Goal: Obtain resource: Download file/media

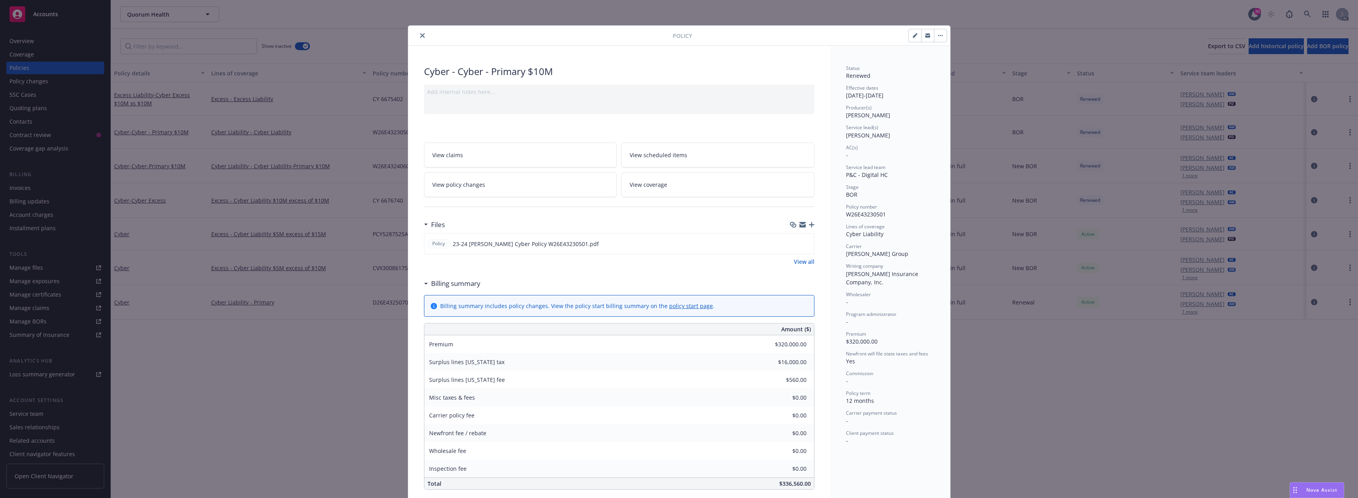
click at [423, 34] on button "close" at bounding box center [422, 35] width 9 height 9
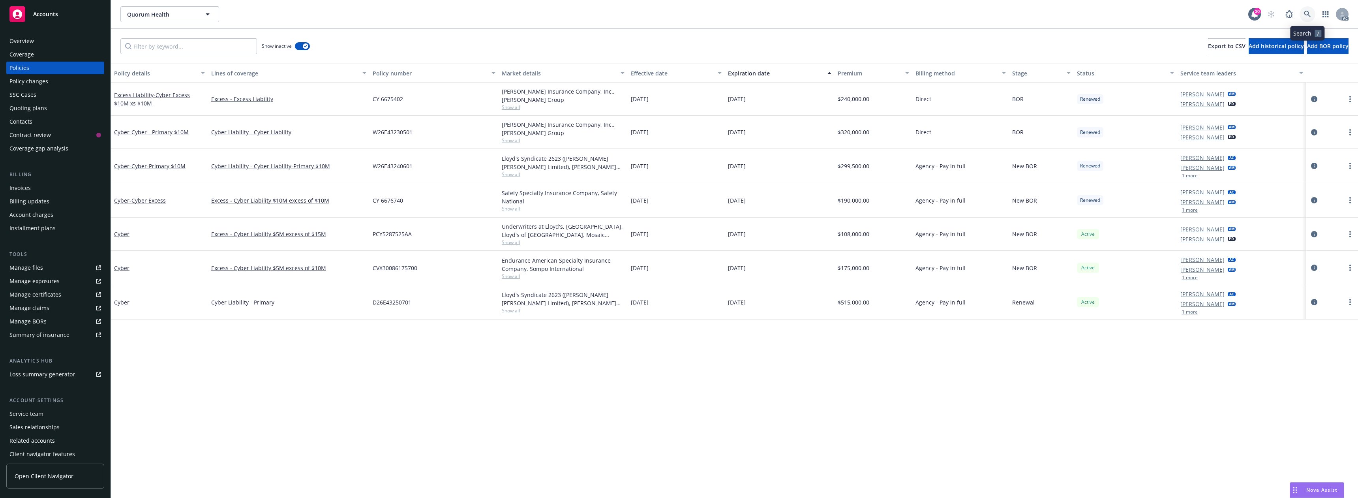
click at [1305, 13] on icon at bounding box center [1307, 14] width 7 height 7
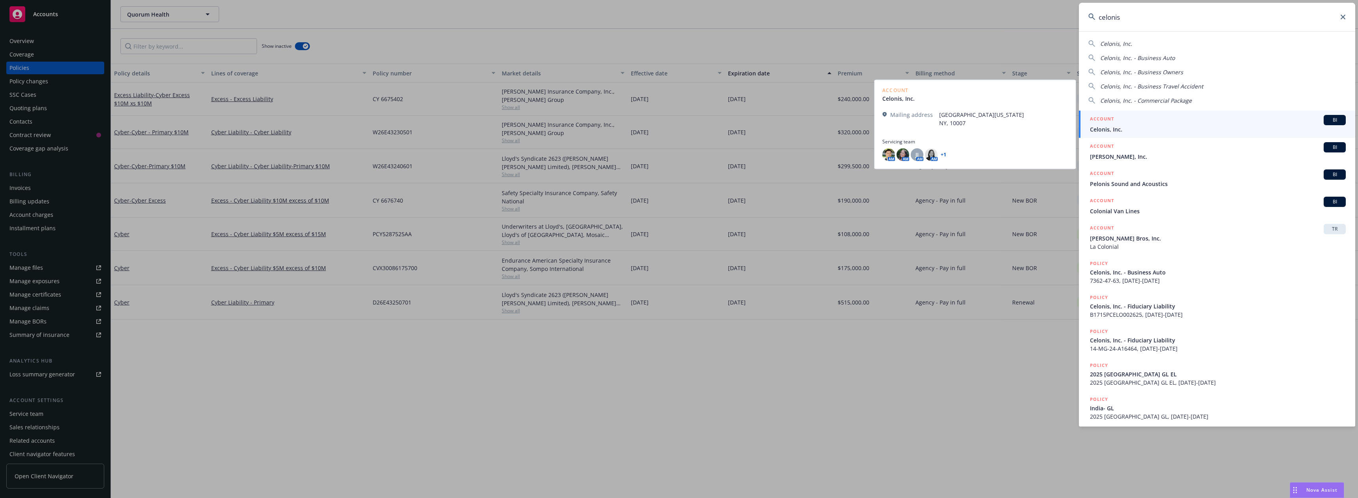
type input "celonis"
click at [1114, 135] on link "ACCOUNT BI Celonis, Inc." at bounding box center [1217, 124] width 276 height 27
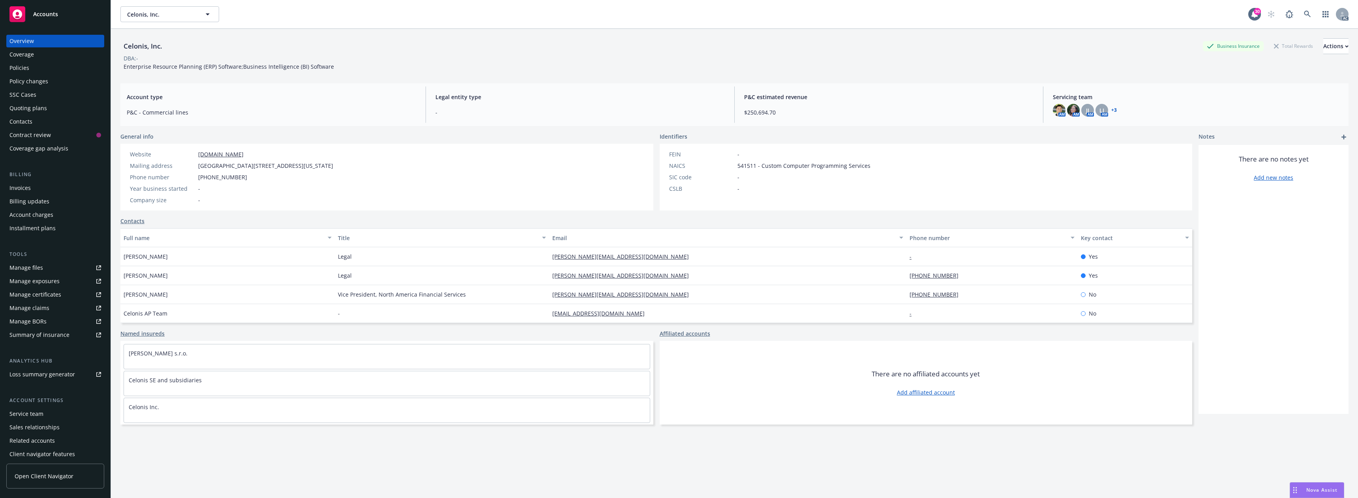
click at [56, 66] on div "Policies" at bounding box center [55, 68] width 92 height 13
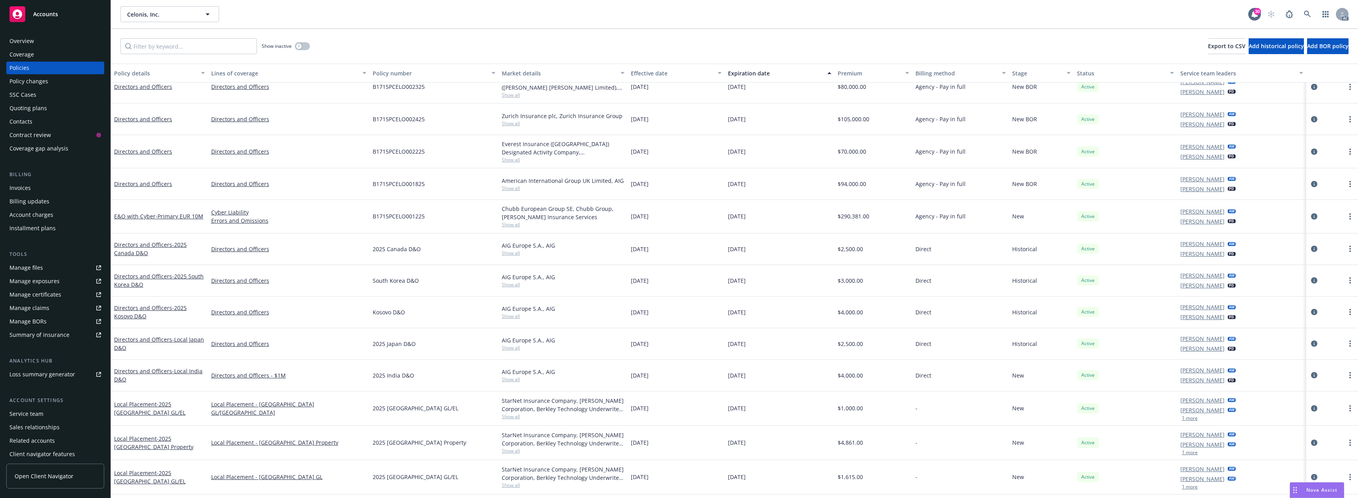
scroll to position [227, 0]
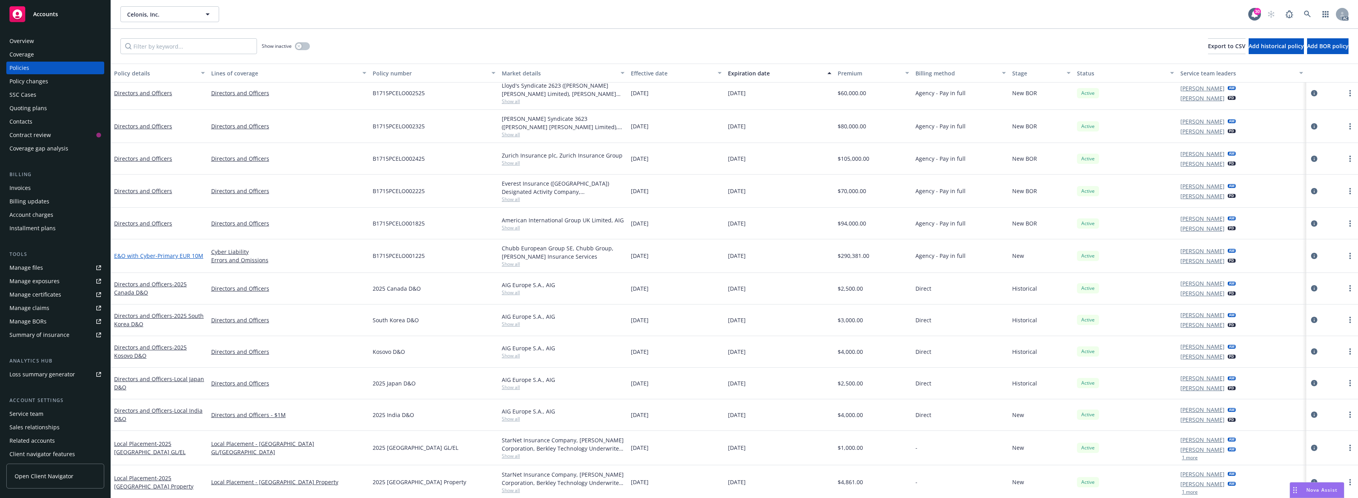
click at [188, 253] on span "- Primary EUR 10M" at bounding box center [180, 256] width 48 height 8
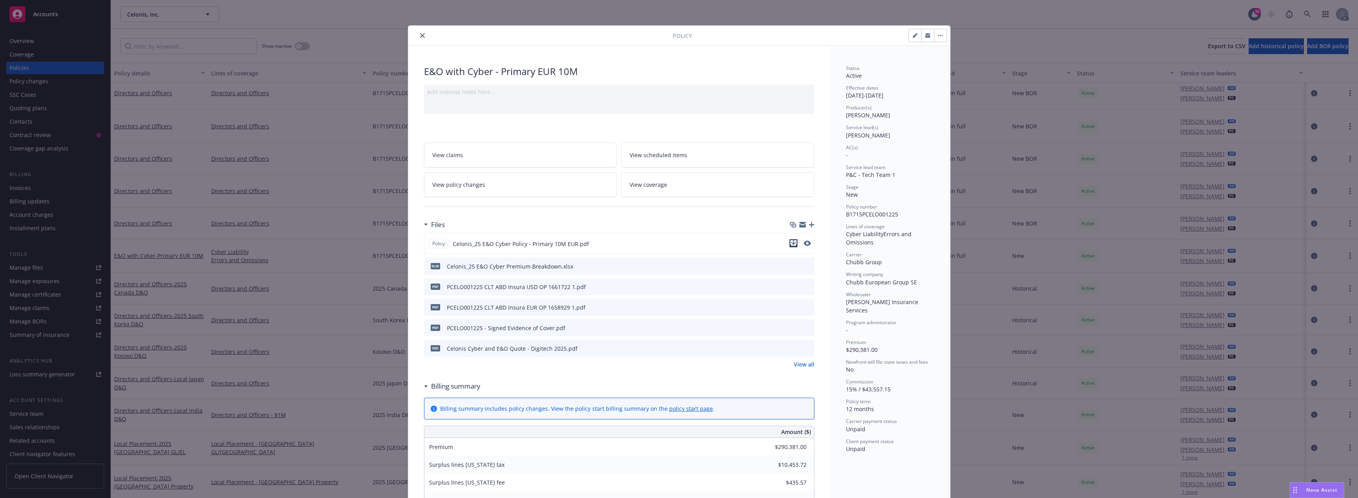
click at [790, 243] on icon "download file" at bounding box center [793, 243] width 6 height 6
click at [420, 35] on icon "close" at bounding box center [422, 35] width 5 height 5
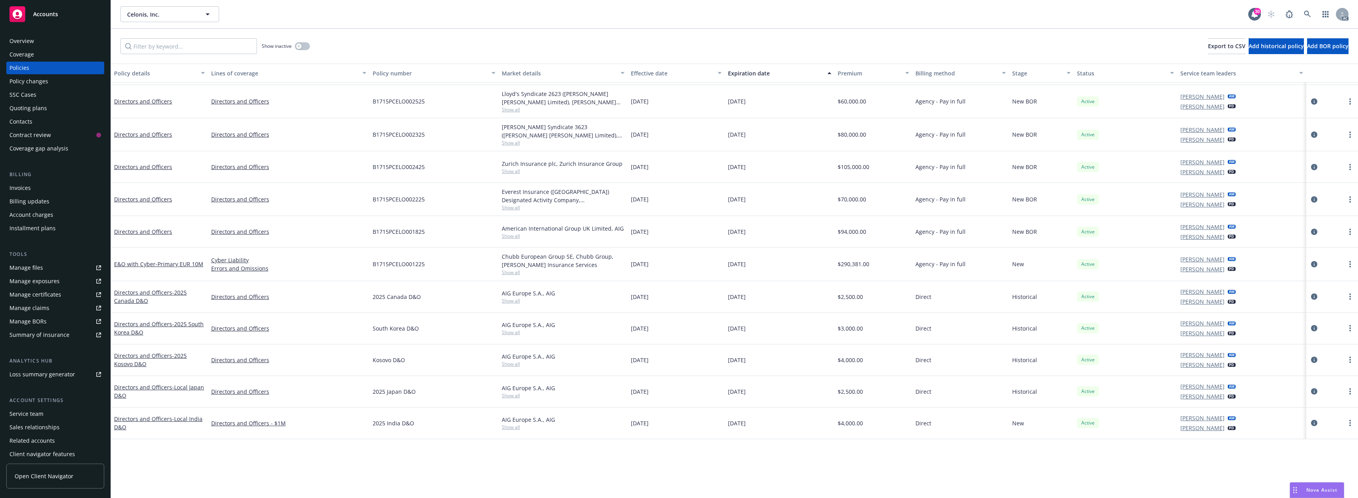
scroll to position [69, 0]
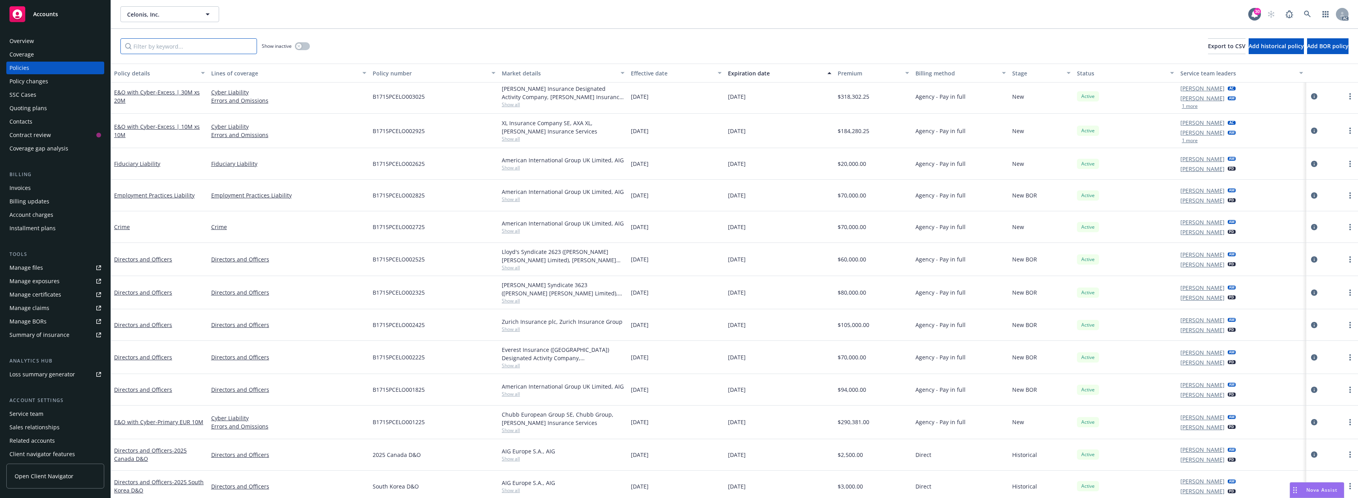
click at [175, 49] on input "Filter by keyword..." at bounding box center [188, 46] width 137 height 16
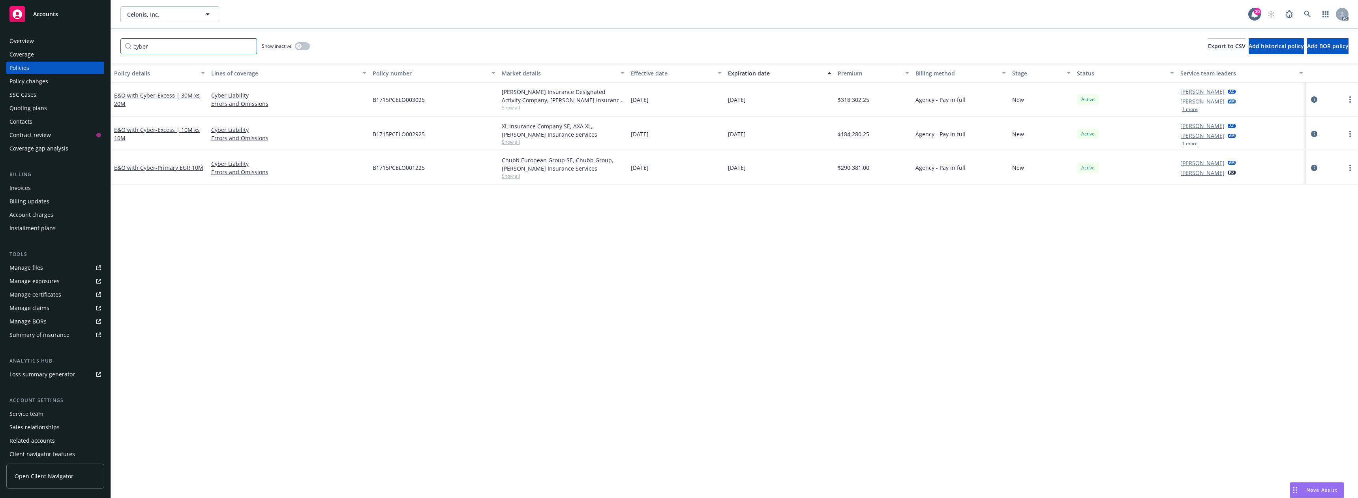
scroll to position [0, 0]
type input "c"
type input "E"
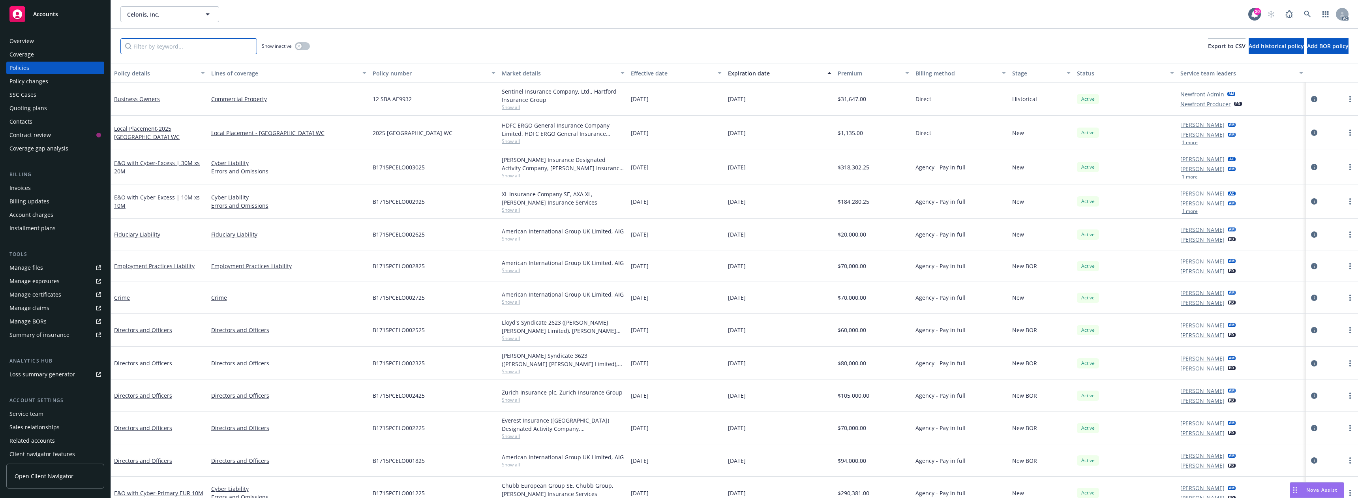
click at [158, 48] on input "Filter by keyword..." at bounding box center [188, 46] width 137 height 16
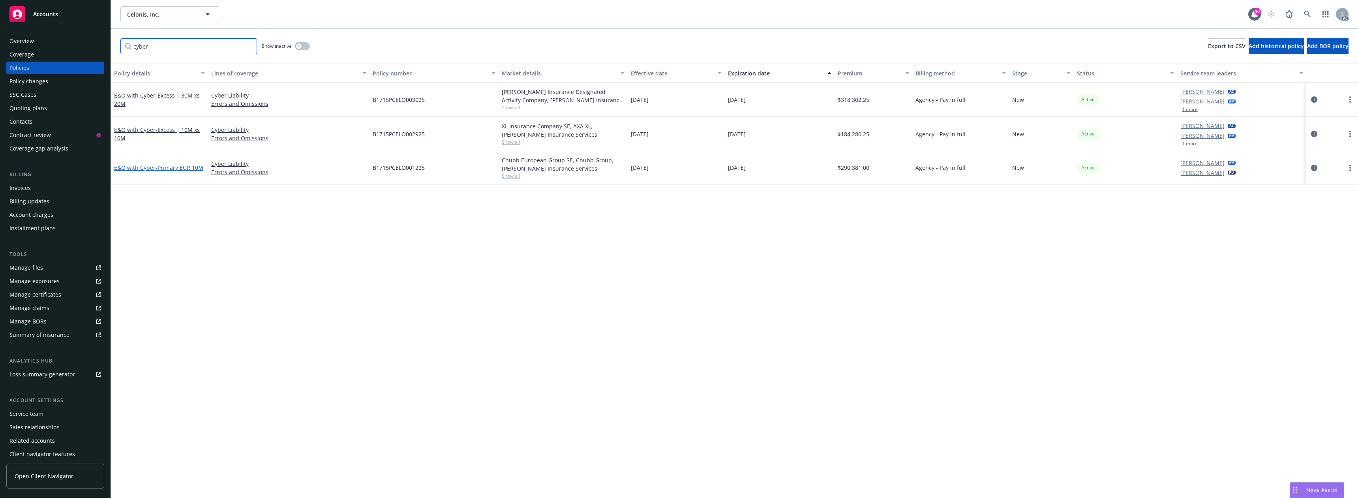
type input "cyber"
click at [192, 170] on span "- Primary EUR 10M" at bounding box center [180, 168] width 48 height 8
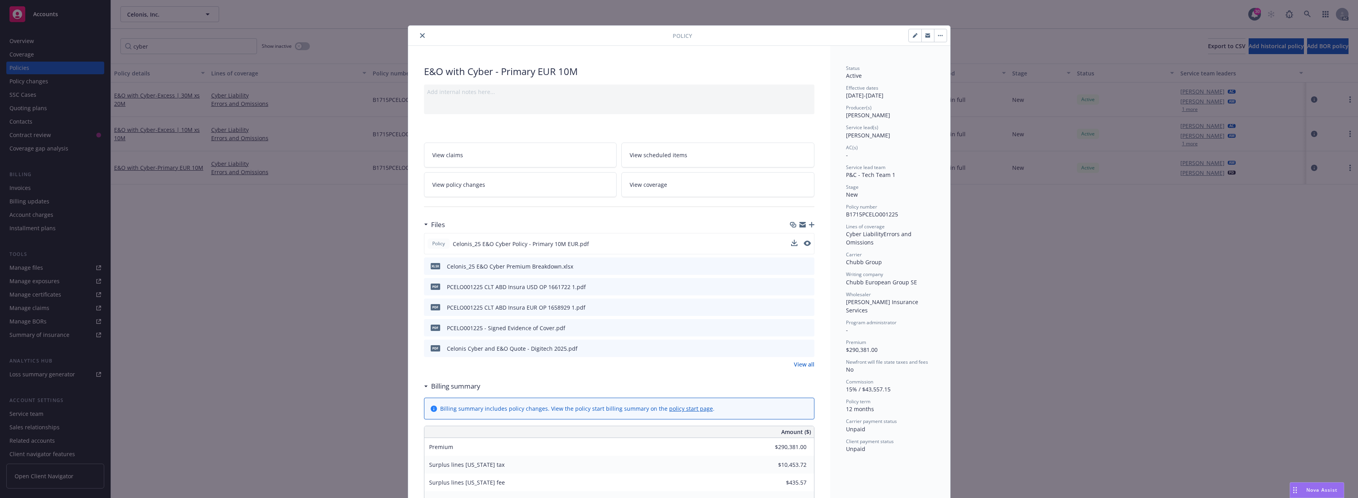
click at [795, 243] on div at bounding box center [801, 244] width 20 height 8
click at [790, 245] on icon "download file" at bounding box center [793, 243] width 6 height 6
click at [420, 36] on icon "close" at bounding box center [422, 35] width 5 height 5
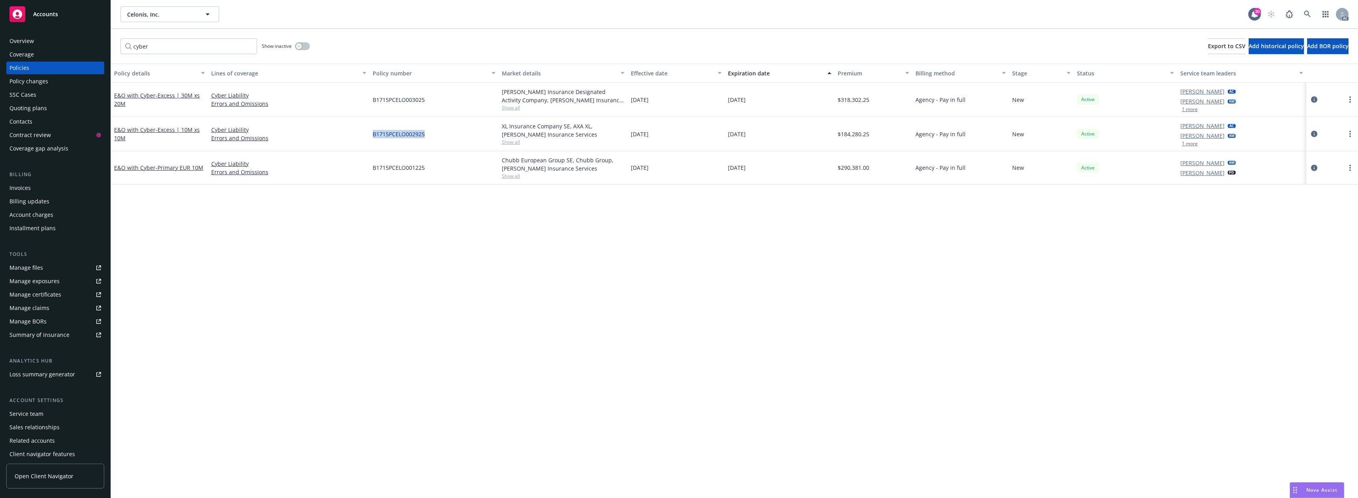
drag, startPoint x: 373, startPoint y: 135, endPoint x: 449, endPoint y: 135, distance: 76.6
click at [449, 135] on div "B1715PCELO002925" at bounding box center [433, 134] width 129 height 34
copy span "B1715PCELO002925"
click at [172, 130] on span "- Excess | 10M xs 10M" at bounding box center [157, 134] width 86 height 16
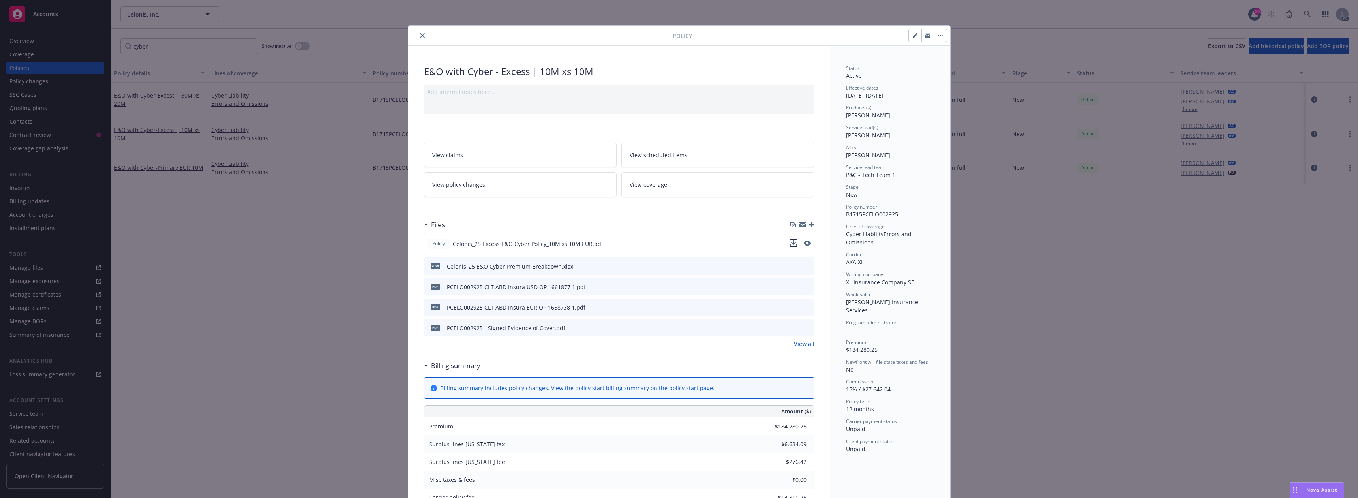
click at [790, 245] on icon "download file" at bounding box center [793, 243] width 6 height 6
click at [420, 34] on icon "close" at bounding box center [422, 35] width 5 height 5
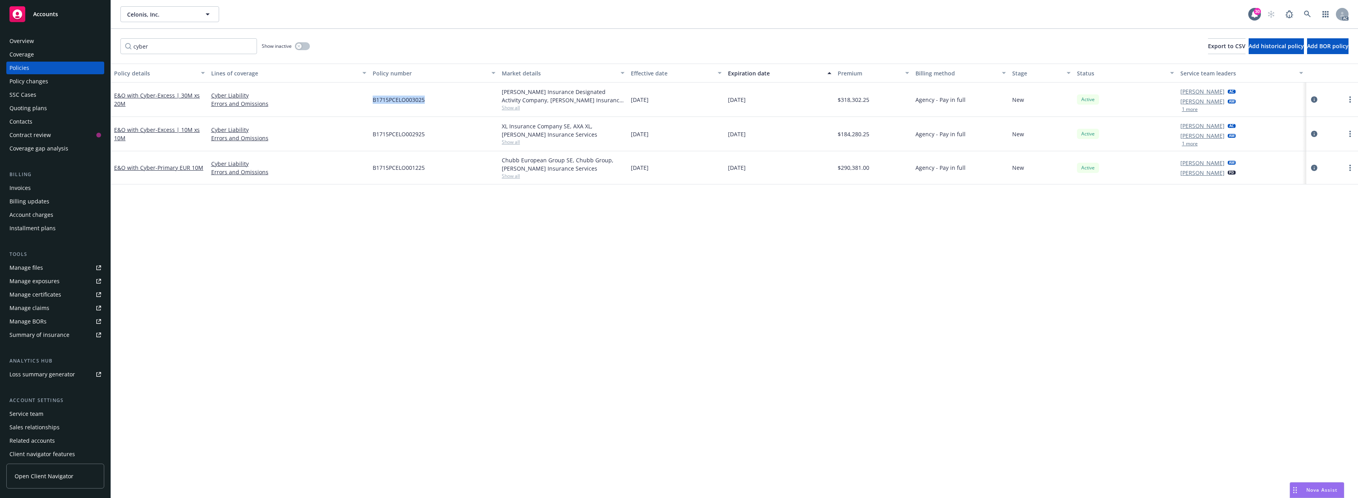
drag, startPoint x: 373, startPoint y: 101, endPoint x: 434, endPoint y: 101, distance: 61.6
click at [434, 101] on div "B1715PCELO003025" at bounding box center [433, 100] width 129 height 34
copy span "B1715PCELO003025"
click at [172, 95] on span "- Excess | 30M xs 20M" at bounding box center [157, 100] width 86 height 16
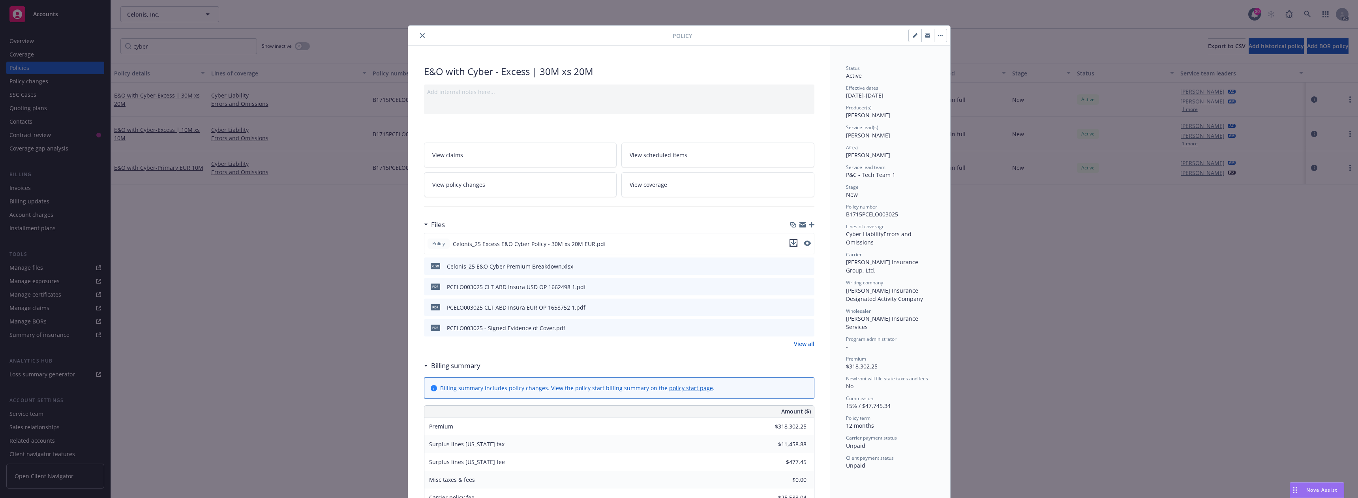
click at [793, 242] on icon "download file" at bounding box center [793, 243] width 6 height 6
click at [419, 32] on button "close" at bounding box center [422, 35] width 9 height 9
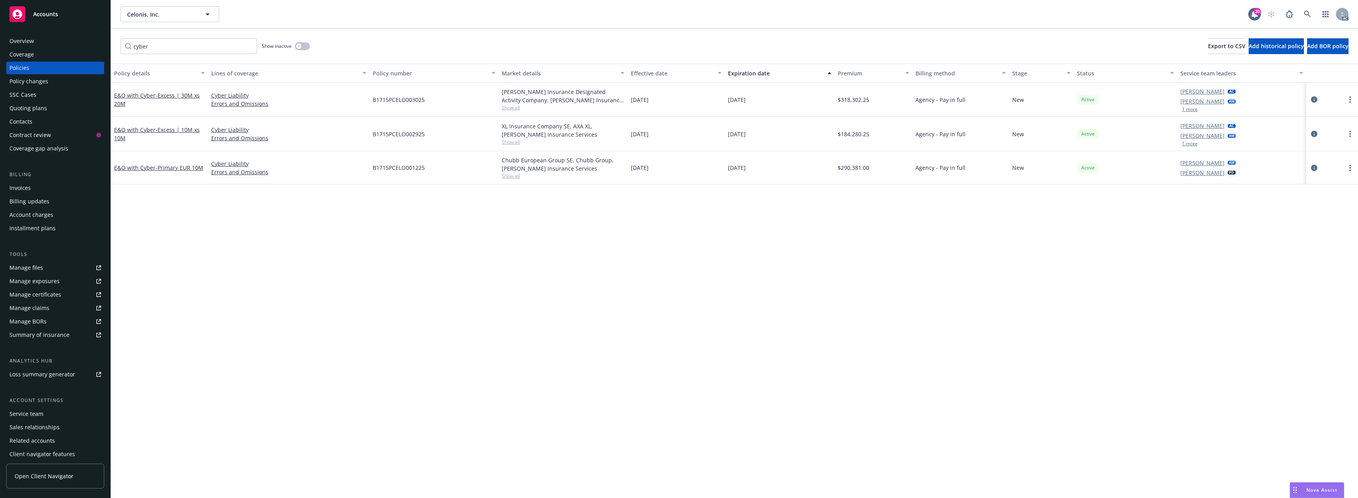
drag, startPoint x: 878, startPoint y: 281, endPoint x: 762, endPoint y: 322, distance: 123.2
click at [878, 281] on div "Policy details Lines of coverage Policy number Market details Effective date Ex…" at bounding box center [734, 281] width 1247 height 434
